Goal: Task Accomplishment & Management: Manage account settings

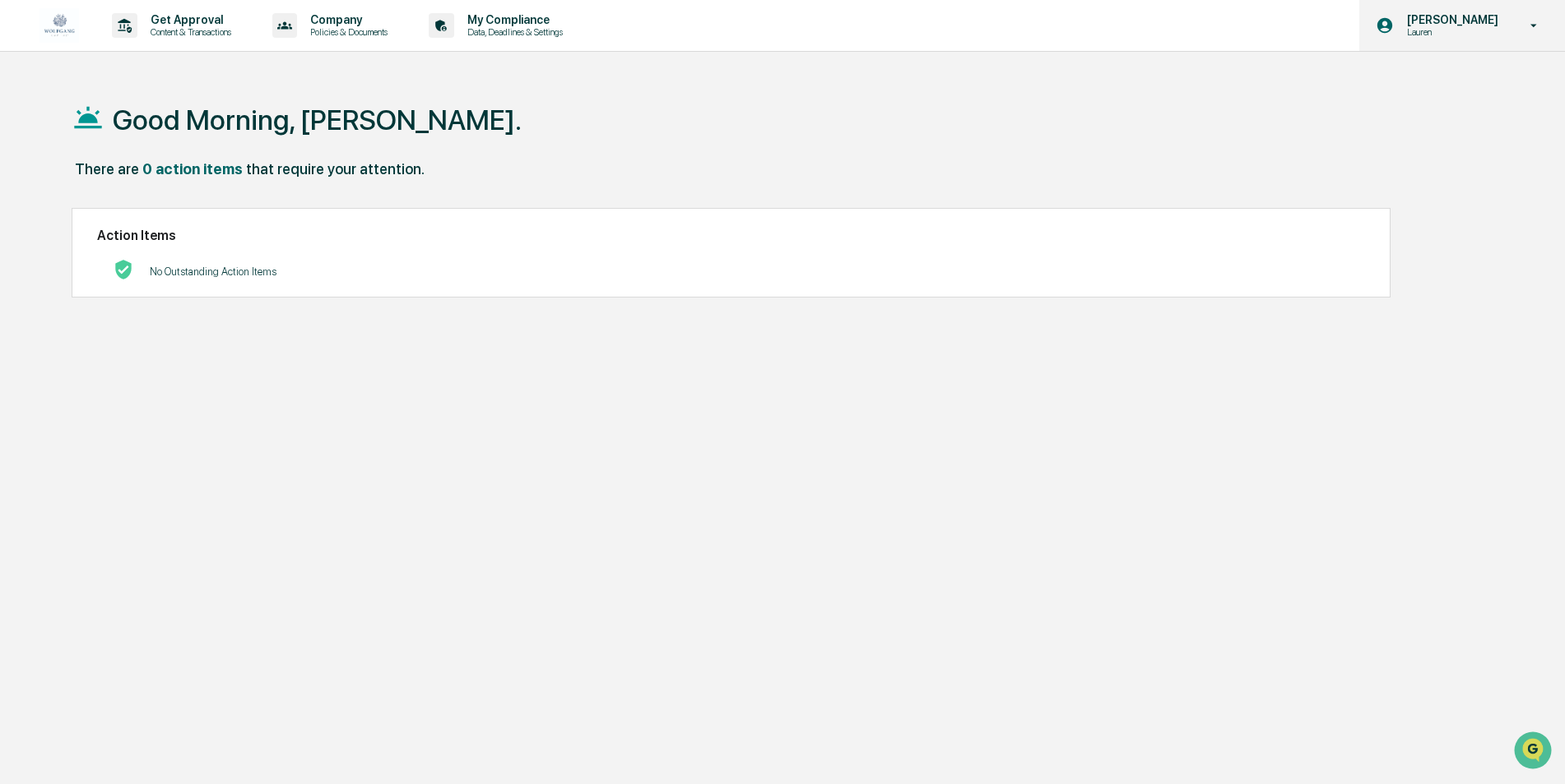
click at [1496, 21] on p "[PERSON_NAME]" at bounding box center [1449, 19] width 113 height 13
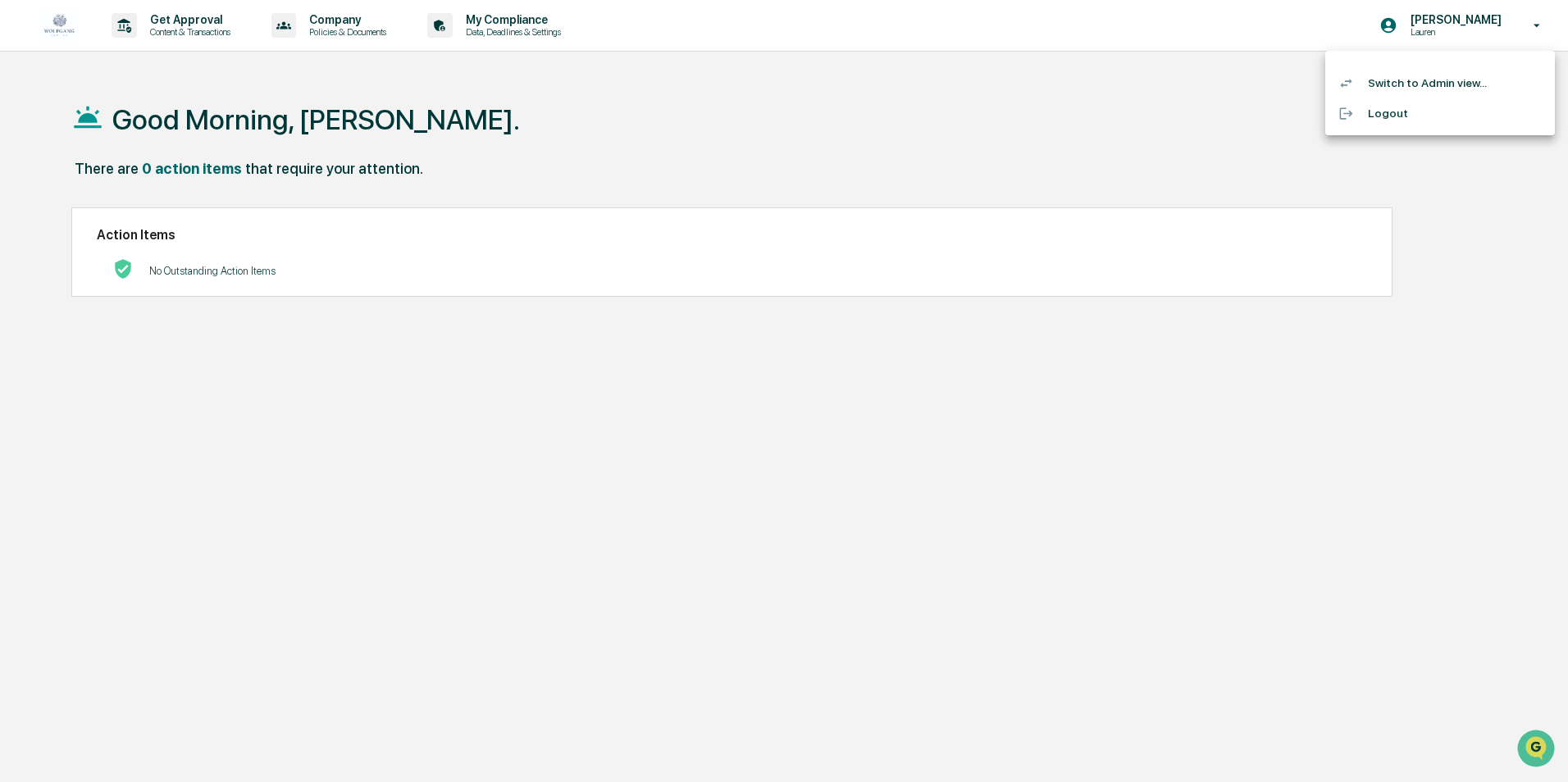
click at [1097, 66] on div at bounding box center [784, 391] width 1568 height 782
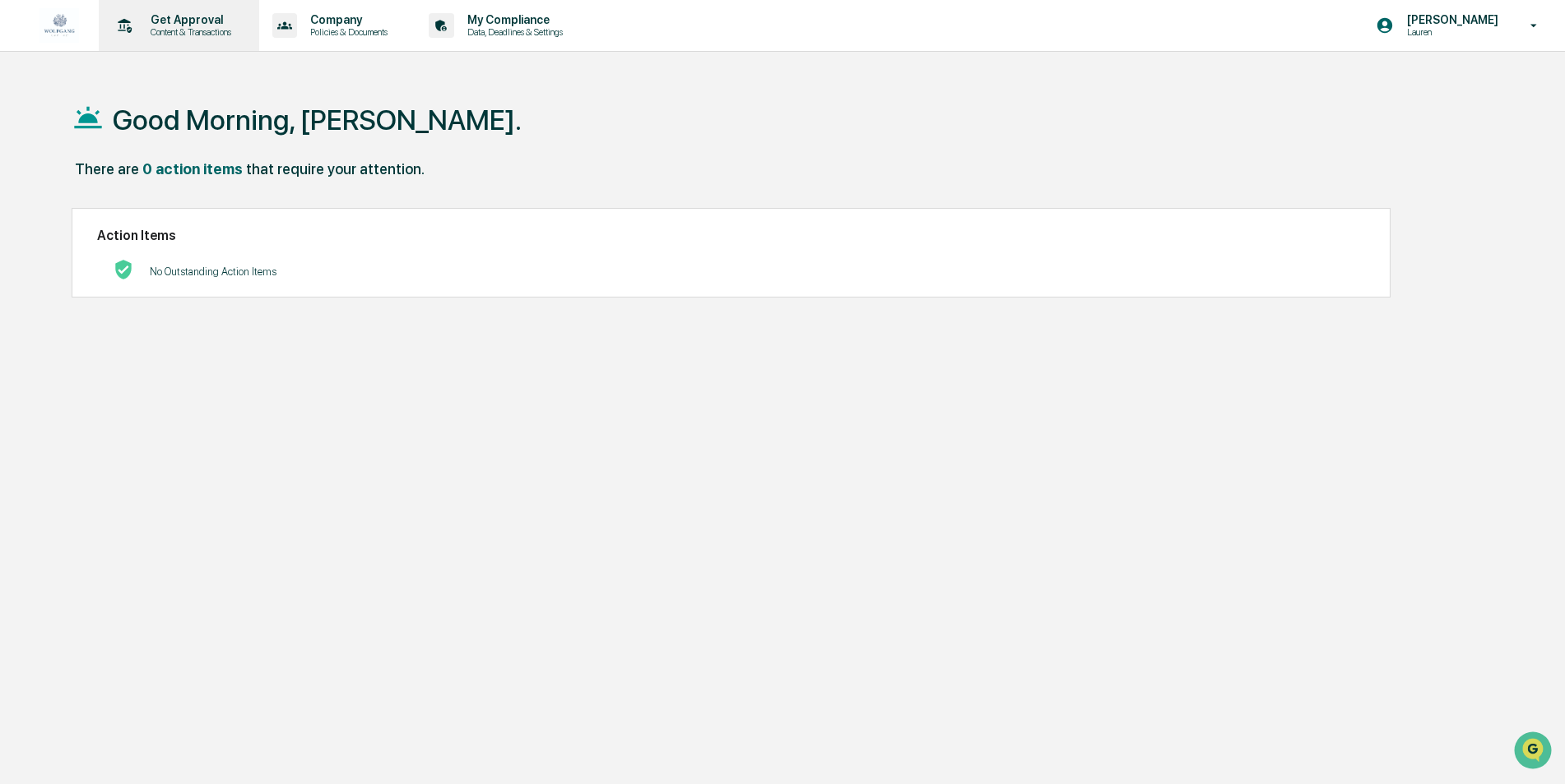
click at [213, 26] on p "Content & Transactions" at bounding box center [188, 32] width 102 height 12
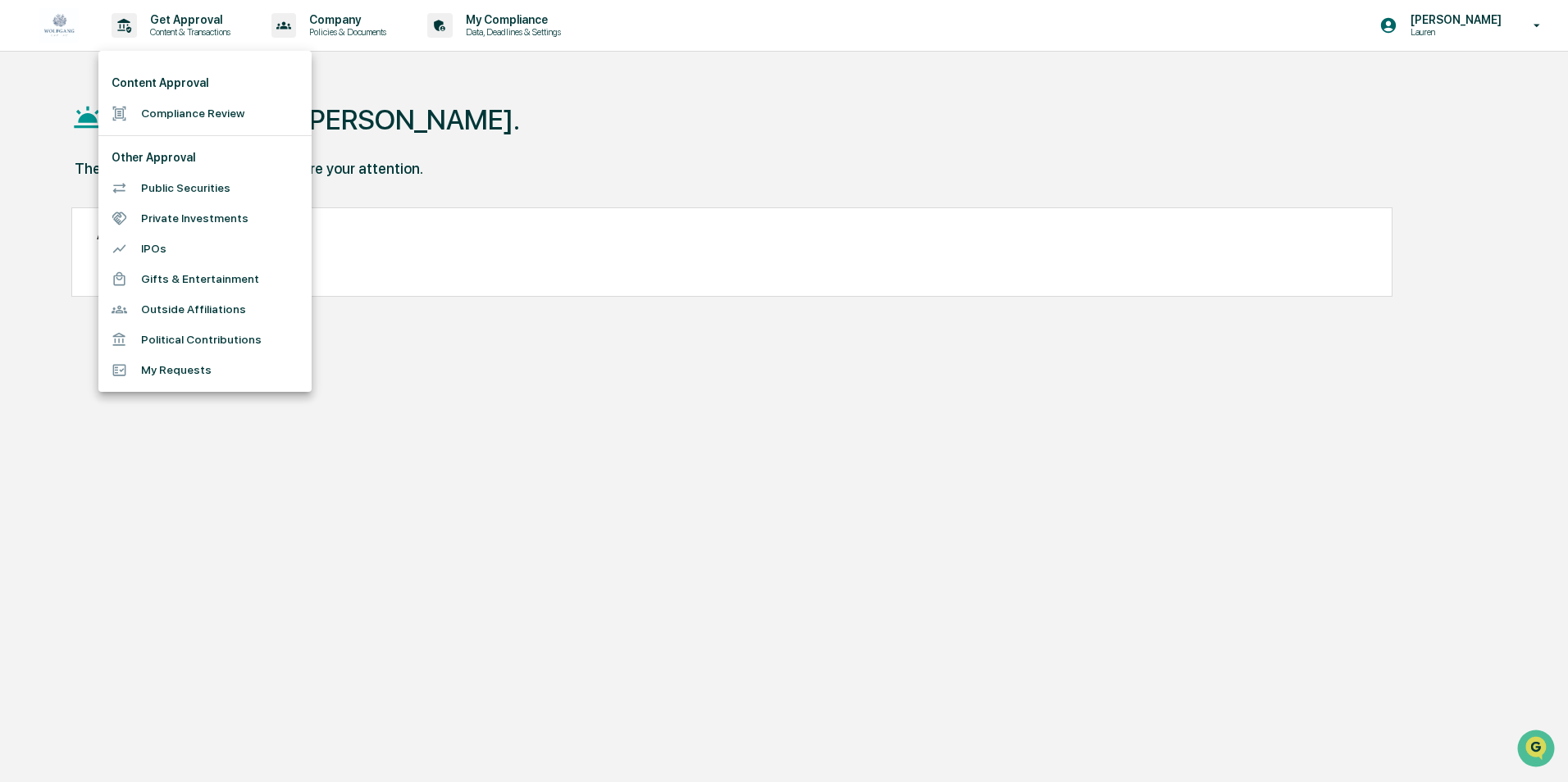
click at [162, 119] on li "Compliance Review" at bounding box center [205, 113] width 213 height 30
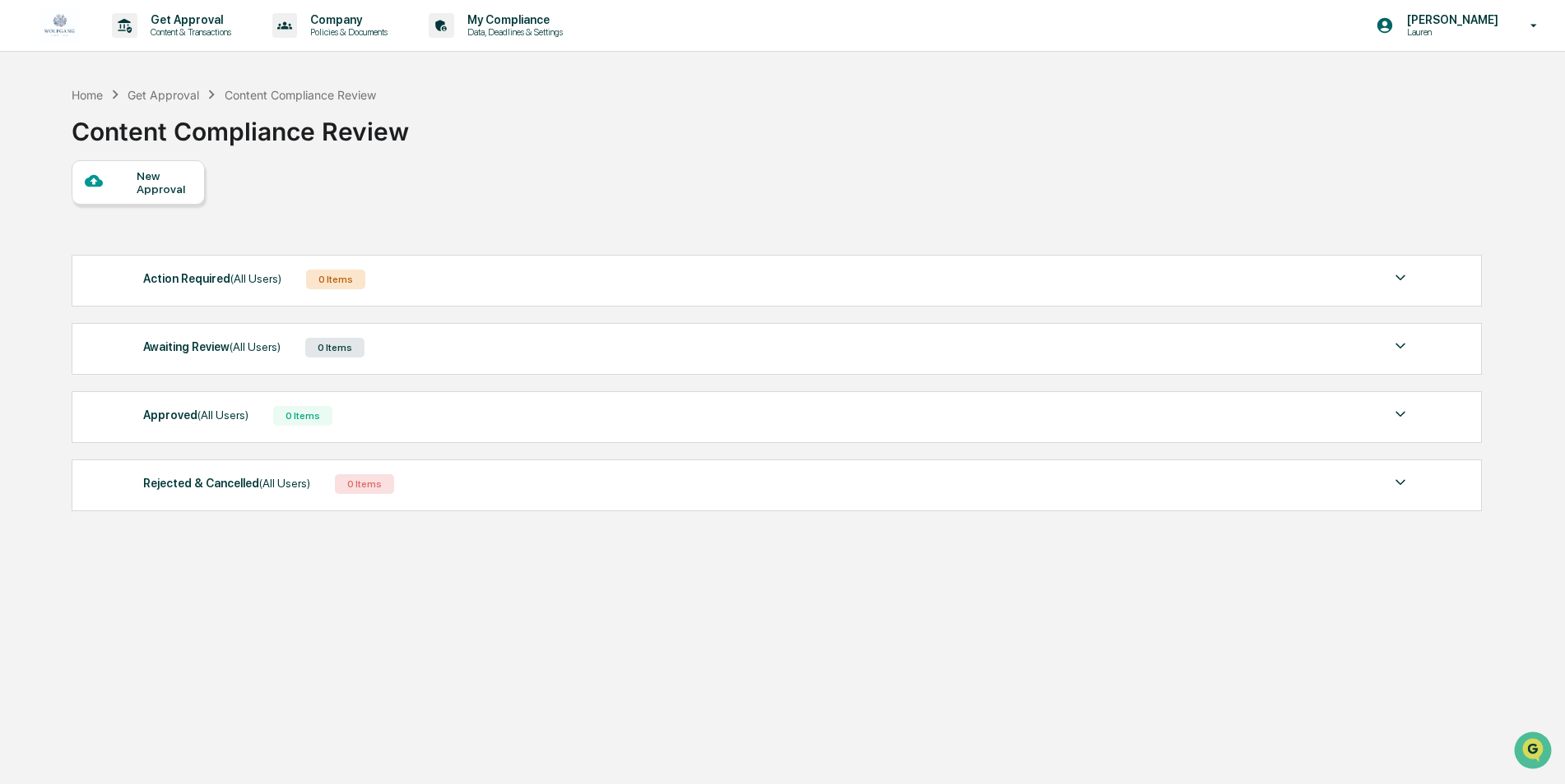
click at [427, 347] on div "Awaiting Review (All Users) 0 Items" at bounding box center [777, 347] width 1268 height 23
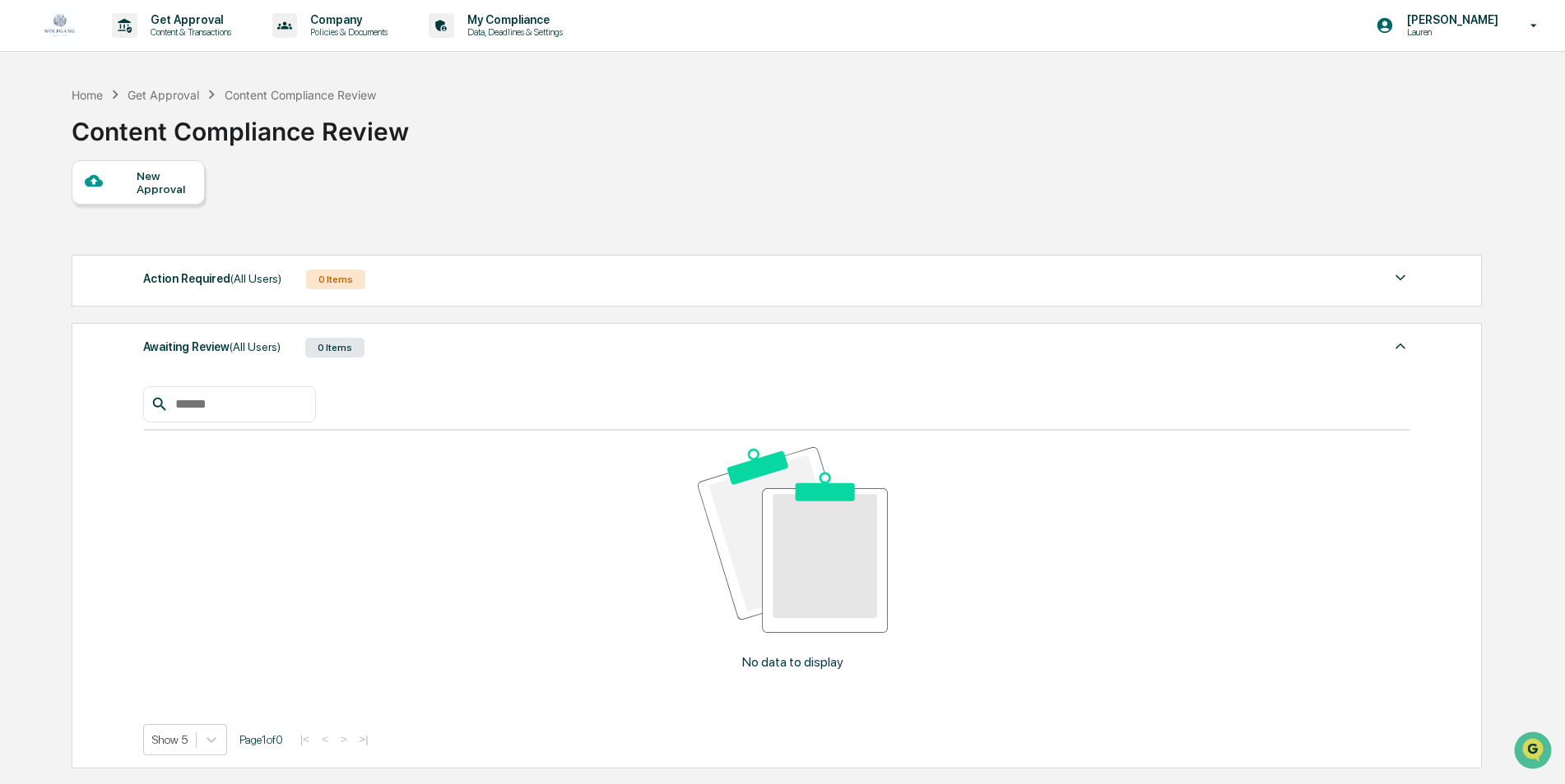
click at [425, 270] on div "Action Required (All Users) 0 Items" at bounding box center [777, 278] width 1268 height 23
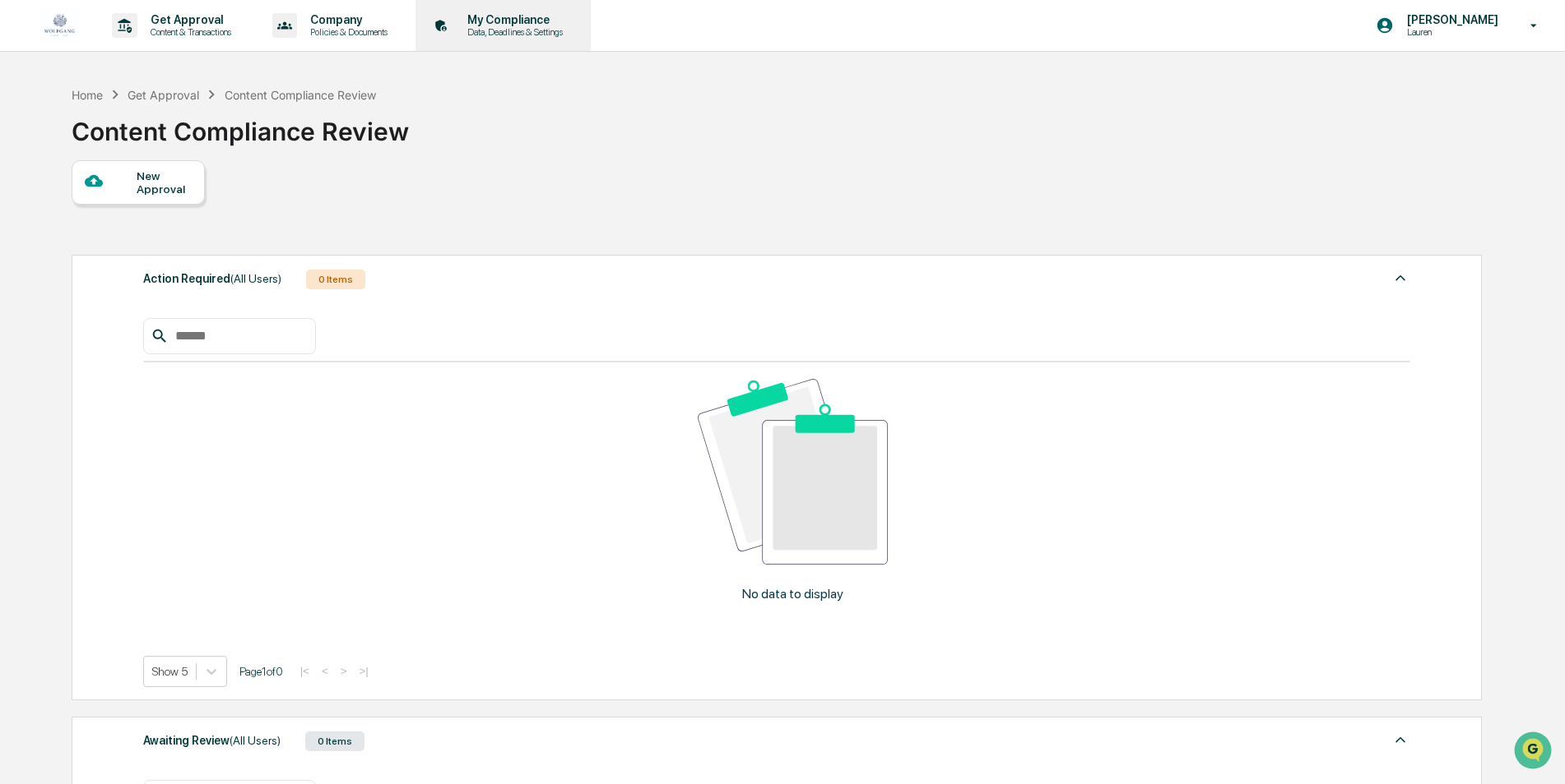
click at [534, 24] on p "My Compliance" at bounding box center [512, 19] width 117 height 13
